Goal: Task Accomplishment & Management: Complete application form

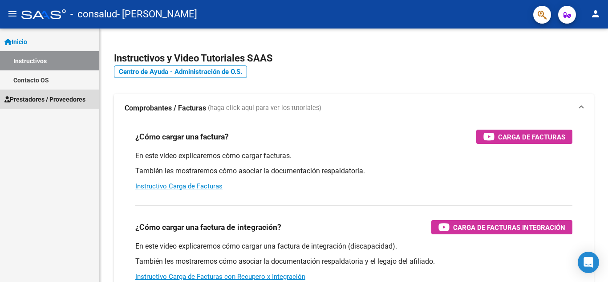
click at [68, 98] on span "Prestadores / Proveedores" at bounding box center [44, 99] width 81 height 10
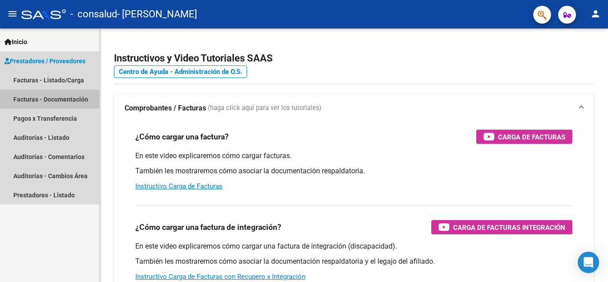
click at [75, 98] on link "Facturas - Documentación" at bounding box center [49, 98] width 99 height 19
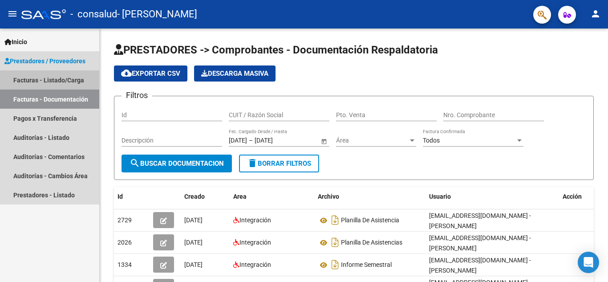
click at [76, 83] on link "Facturas - Listado/Carga" at bounding box center [49, 79] width 99 height 19
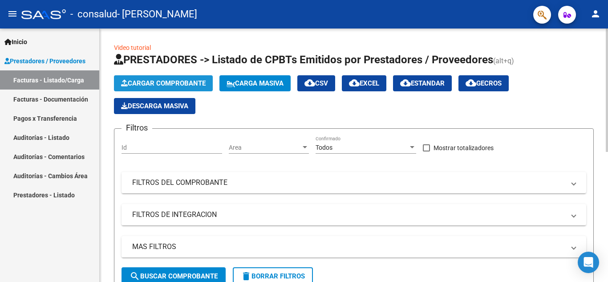
click at [192, 81] on span "Cargar Comprobante" at bounding box center [163, 83] width 85 height 8
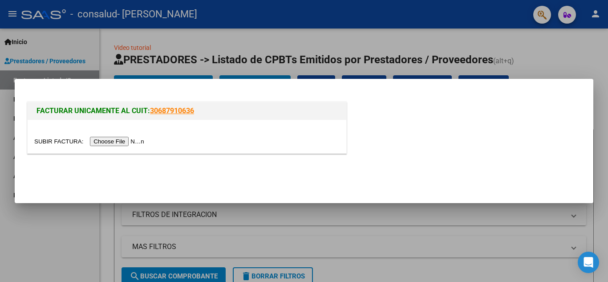
click at [127, 142] on input "file" at bounding box center [90, 141] width 113 height 9
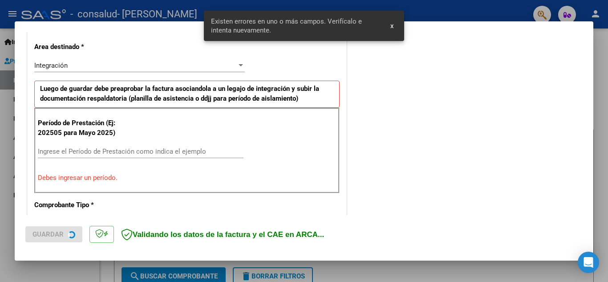
scroll to position [202, 0]
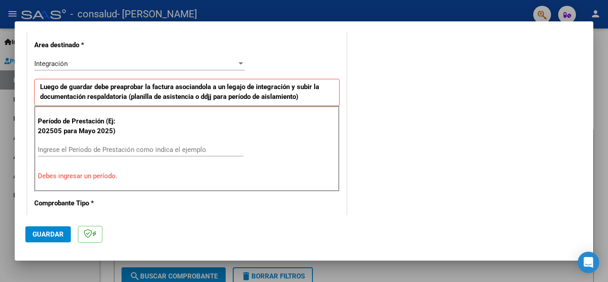
click at [60, 145] on div "Ingrese el Período de Prestación como indica el ejemplo" at bounding box center [141, 149] width 206 height 13
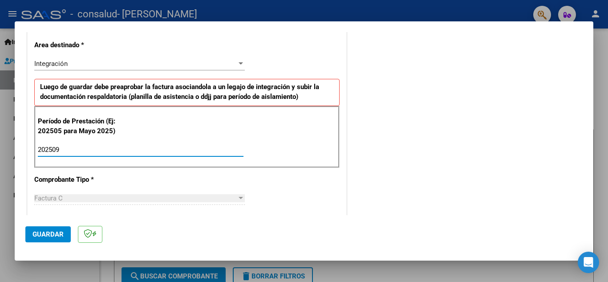
type input "202509"
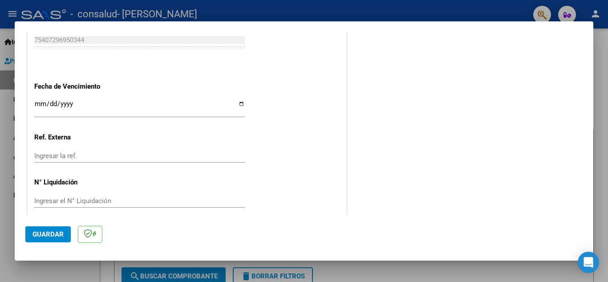
scroll to position [600, 0]
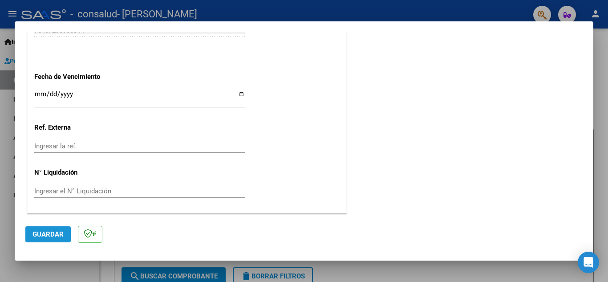
click at [57, 231] on span "Guardar" at bounding box center [47, 234] width 31 height 8
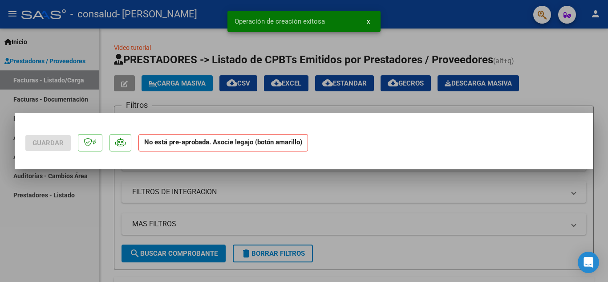
scroll to position [0, 0]
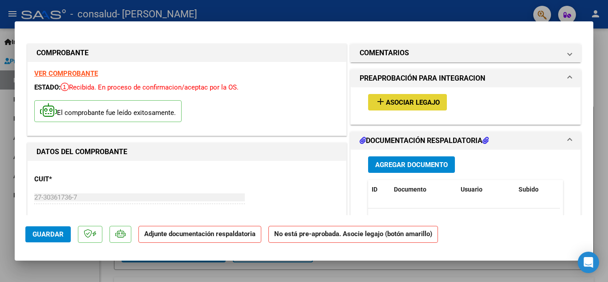
click at [406, 97] on button "add Asociar Legajo" at bounding box center [407, 102] width 79 height 16
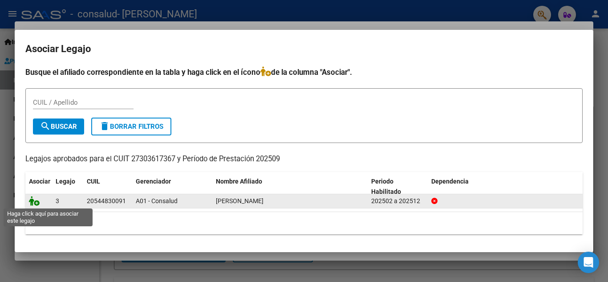
click at [34, 201] on icon at bounding box center [34, 201] width 11 height 10
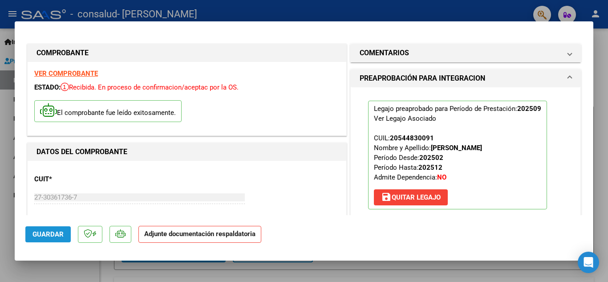
click at [53, 231] on span "Guardar" at bounding box center [47, 234] width 31 height 8
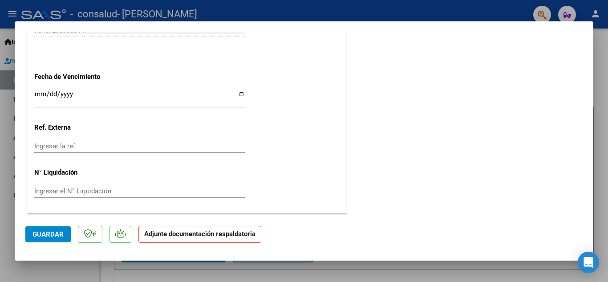
scroll to position [540, 0]
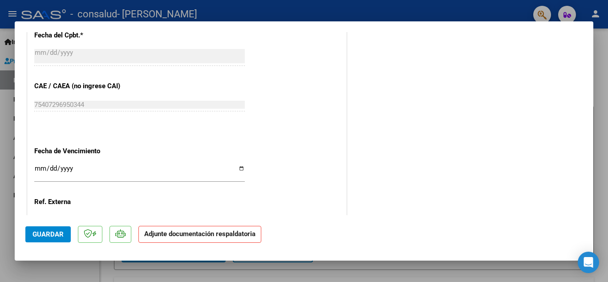
click at [248, 231] on strong "Adjunte documentación respaldatoria" at bounding box center [199, 234] width 111 height 8
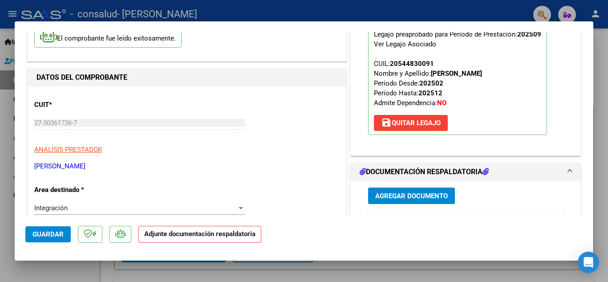
scroll to position [96, 0]
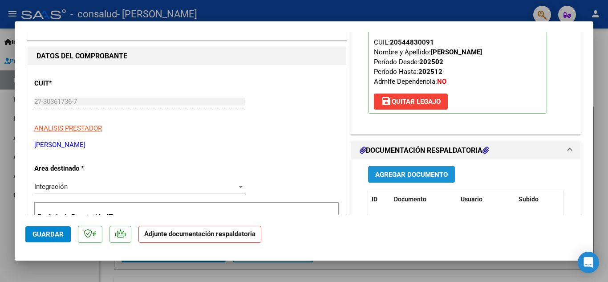
click at [391, 176] on span "Agregar Documento" at bounding box center [411, 174] width 73 height 8
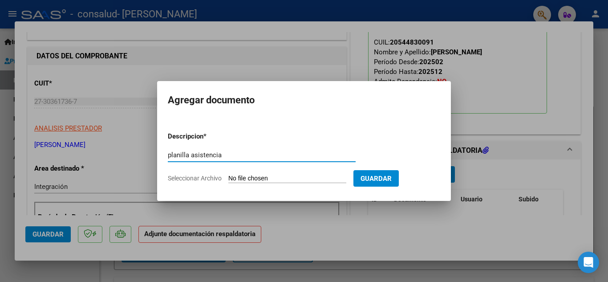
type input "planilla asistencia"
click at [263, 176] on input "Seleccionar Archivo" at bounding box center [287, 178] width 118 height 8
type input "C:\fakepath\[PERSON_NAME] G [DATE].pdf"
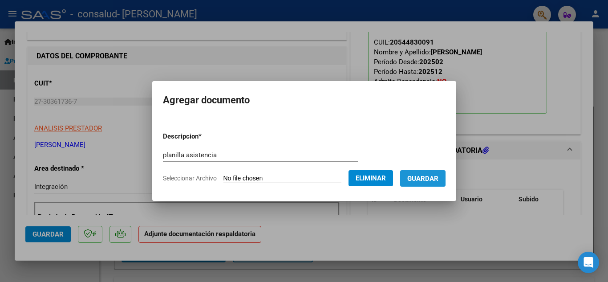
click at [431, 173] on button "Guardar" at bounding box center [422, 178] width 45 height 16
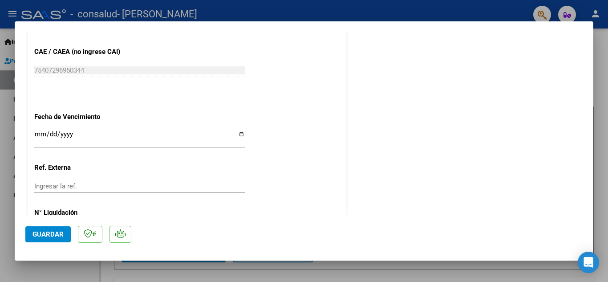
scroll to position [614, 0]
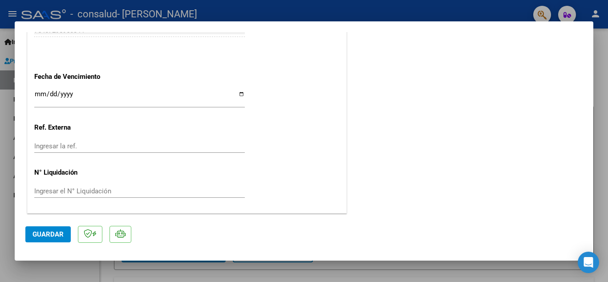
click at [50, 231] on span "Guardar" at bounding box center [47, 234] width 31 height 8
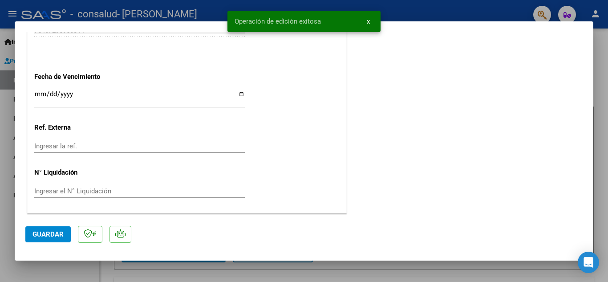
scroll to position [0, 0]
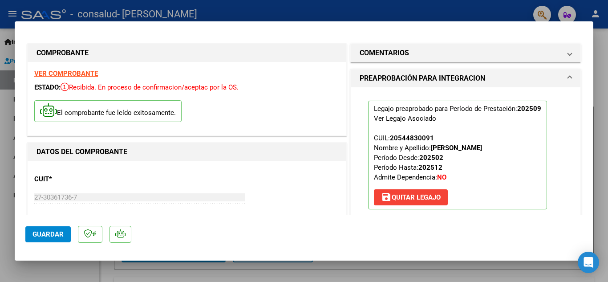
click at [601, 96] on div at bounding box center [304, 141] width 608 height 282
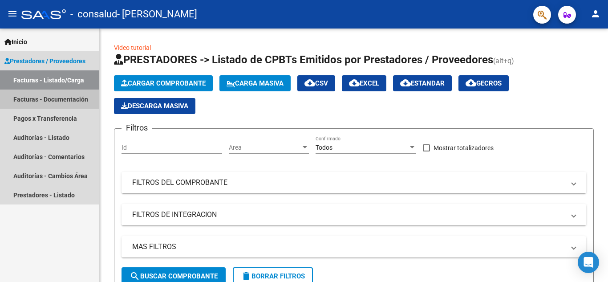
click at [59, 97] on link "Facturas - Documentación" at bounding box center [49, 98] width 99 height 19
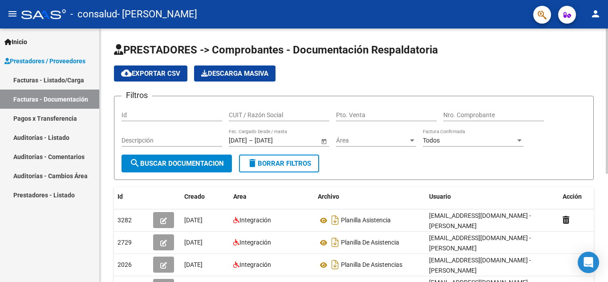
click at [601, 137] on div "PRESTADORES -> Comprobantes - Documentación Respaldatoria cloud_download Export…" at bounding box center [354, 245] width 508 height 435
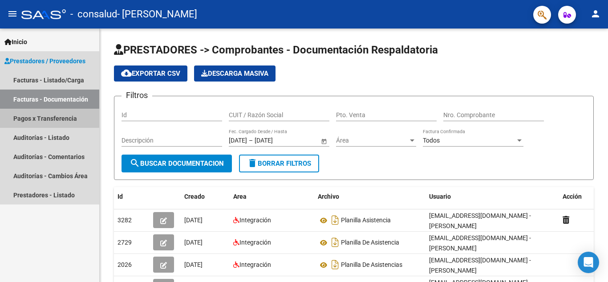
click at [62, 124] on link "Pagos x Transferencia" at bounding box center [49, 118] width 99 height 19
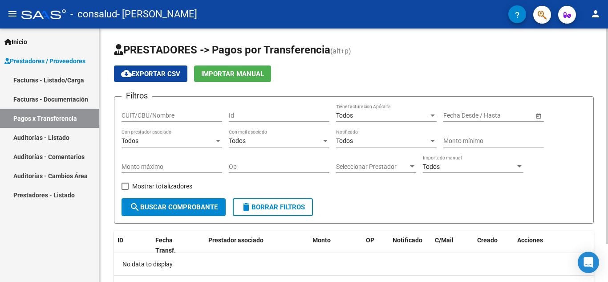
scroll to position [45, 0]
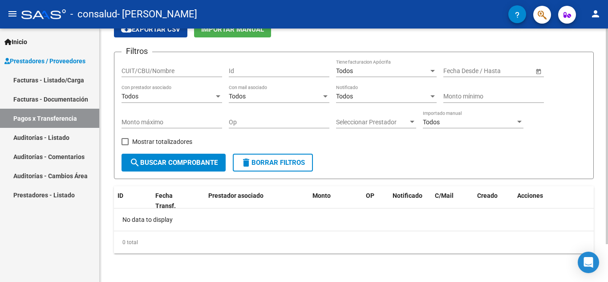
click at [601, 114] on div at bounding box center [607, 173] width 2 height 215
click at [203, 158] on button "search Buscar Comprobante" at bounding box center [174, 163] width 104 height 18
click at [601, 120] on div at bounding box center [607, 173] width 2 height 215
